Goal: Information Seeking & Learning: Learn about a topic

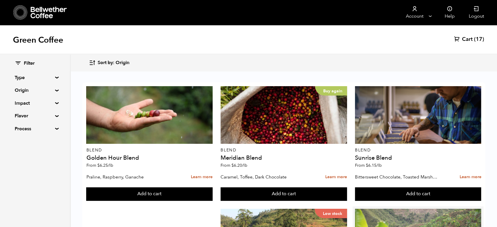
scroll to position [33, 0]
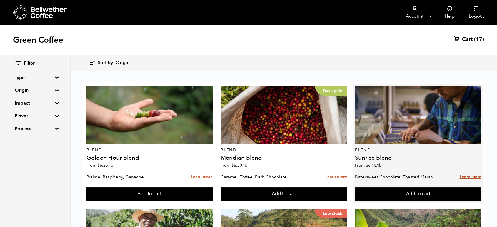
click at [459, 171] on link "Learn more" at bounding box center [470, 177] width 22 height 13
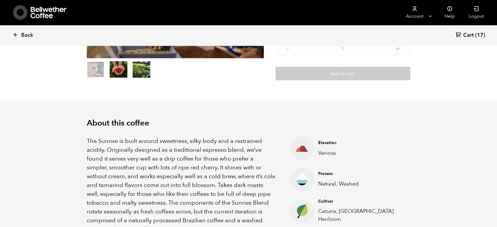
scroll to position [131, 0]
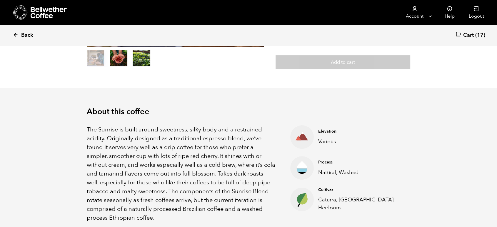
click at [21, 36] on span "Back" at bounding box center [27, 35] width 12 height 7
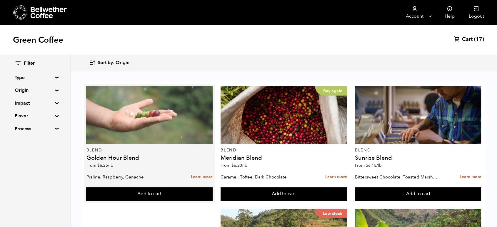
click at [107, 108] on div at bounding box center [149, 115] width 126 height 58
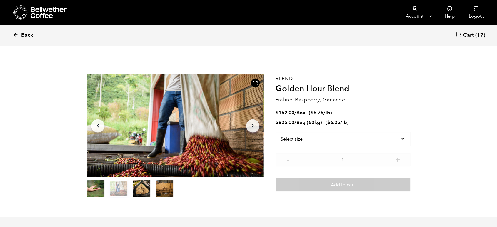
click at [18, 35] on icon at bounding box center [15, 34] width 5 height 5
